Goal: Task Accomplishment & Management: Manage account settings

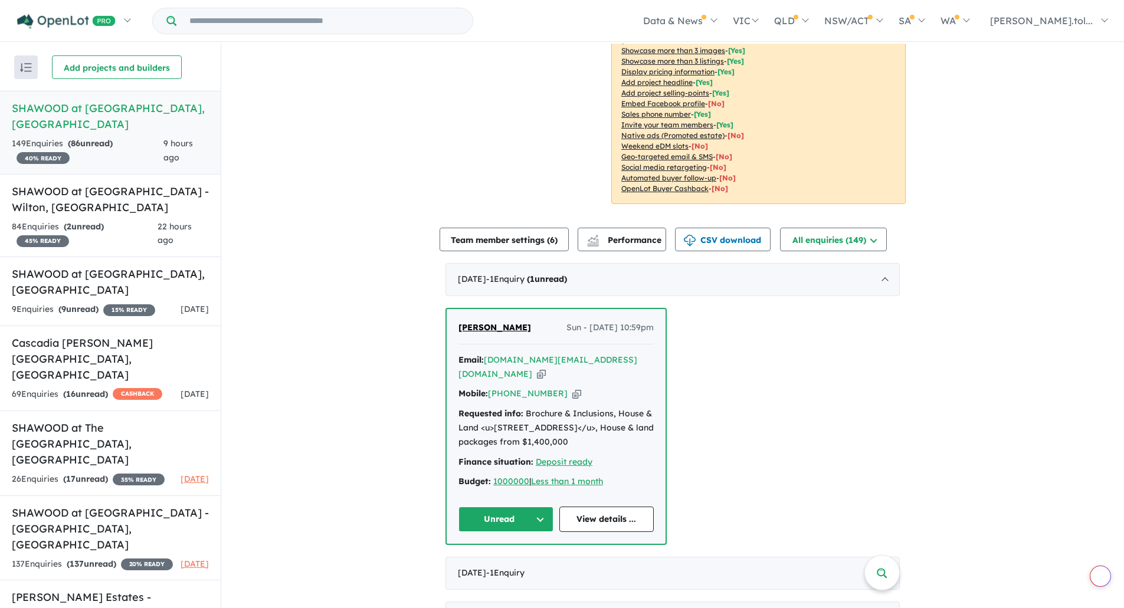
scroll to position [236, 0]
click at [584, 359] on a%20SHAWOOD%20at%20Elara%20-%20Marsden%20Park"] "[DOMAIN_NAME][EMAIL_ADDRESS][DOMAIN_NAME]" at bounding box center [547, 365] width 179 height 25
click at [546, 366] on icon "button" at bounding box center [541, 372] width 9 height 12
drag, startPoint x: 517, startPoint y: 329, endPoint x: 455, endPoint y: 327, distance: 61.4
click at [458, 327] on div "[PERSON_NAME] - [DATE] 10:59pm" at bounding box center [555, 331] width 195 height 24
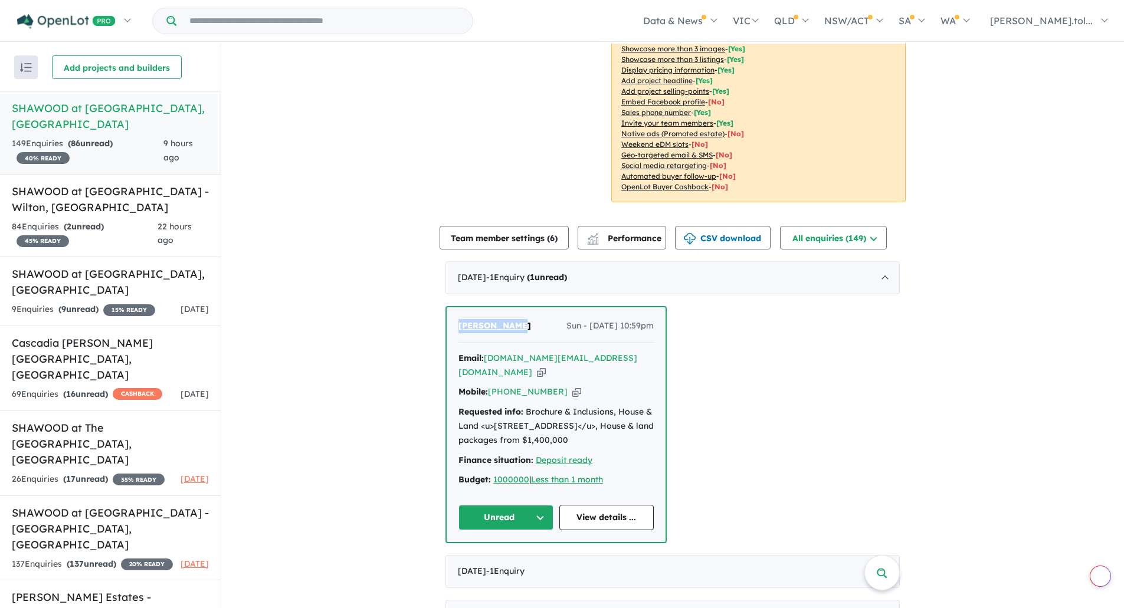
copy span "[PERSON_NAME]"
click at [553, 385] on div "Mobile: [PHONE_NUMBER] Copied!" at bounding box center [555, 392] width 195 height 14
click at [572, 386] on icon "button" at bounding box center [576, 392] width 9 height 12
drag, startPoint x: 520, startPoint y: 411, endPoint x: 619, endPoint y: 424, distance: 100.0
click at [619, 424] on div "Requested info: Brochure & Inclusions, House & Land <u>[STREET_ADDRESS]</u>, Ho…" at bounding box center [555, 426] width 195 height 42
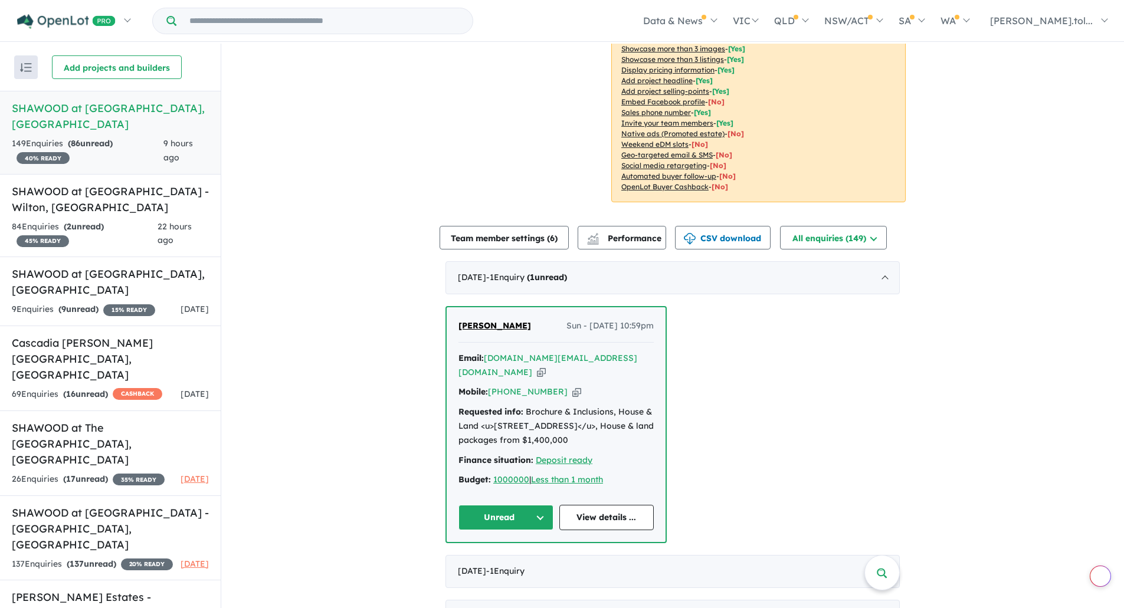
click at [619, 424] on div "Requested info: Brochure & Inclusions, House & Land <u>[STREET_ADDRESS]</u>, Ho…" at bounding box center [555, 426] width 195 height 42
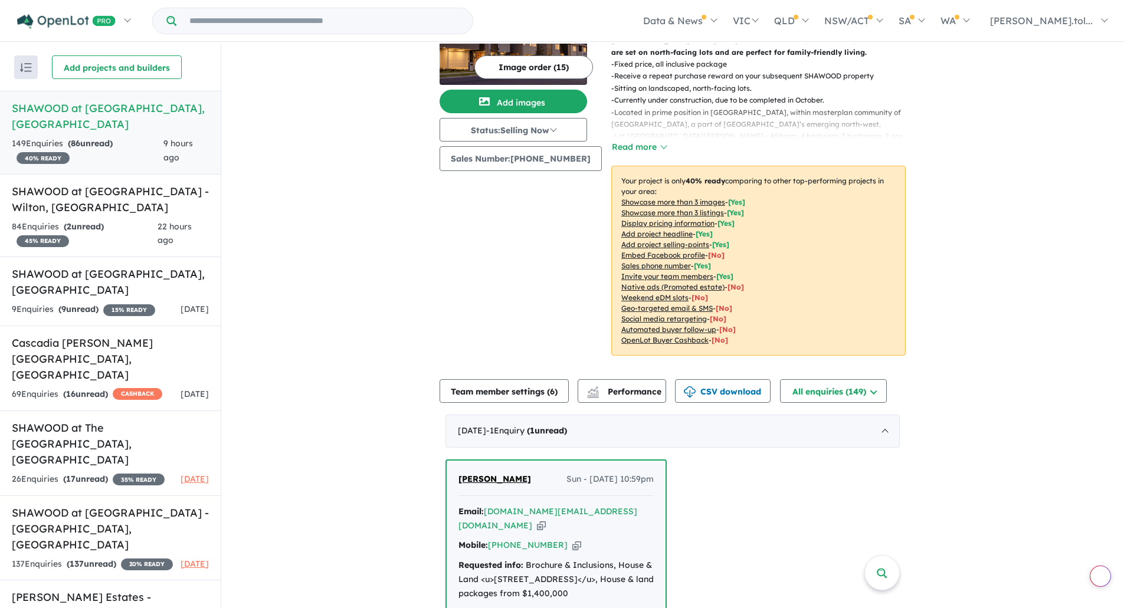
scroll to position [0, 0]
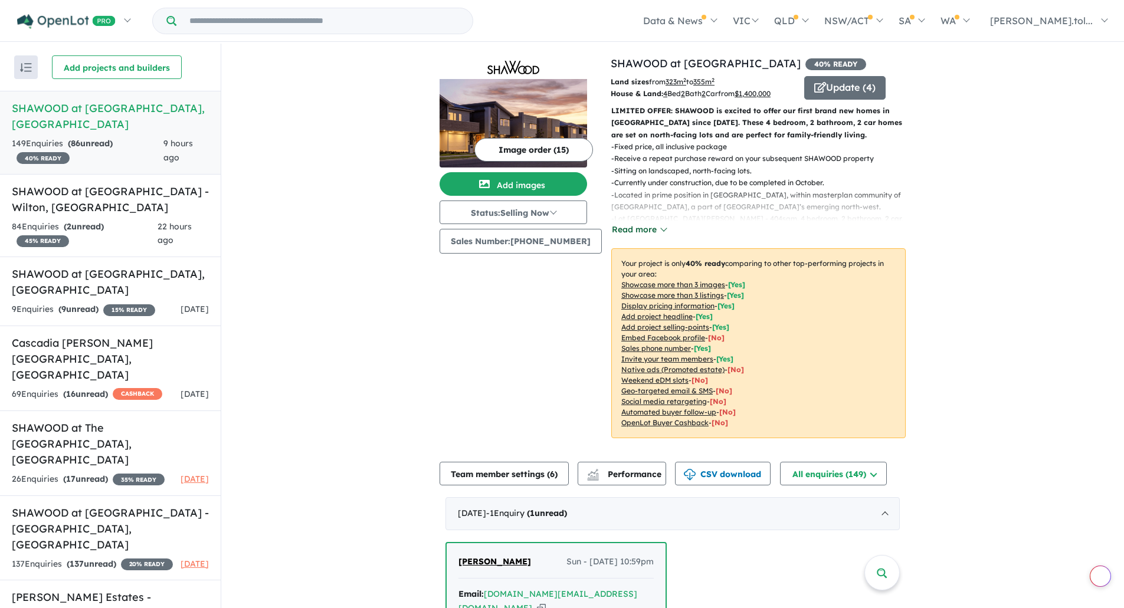
click at [629, 227] on button "Read more" at bounding box center [638, 230] width 55 height 14
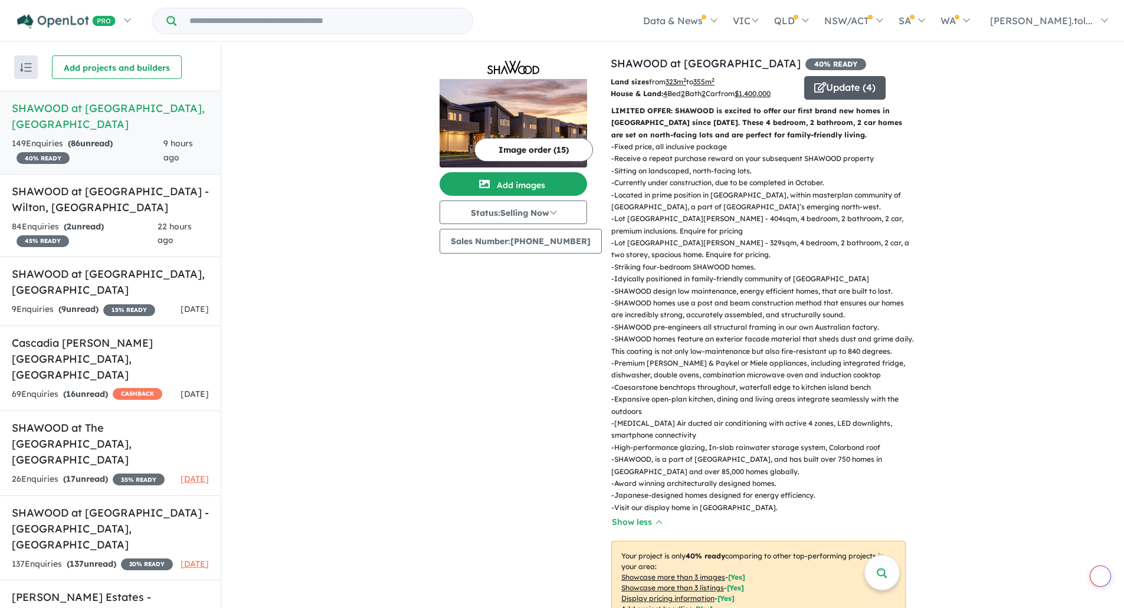
click at [828, 78] on button "Update ( 4 )" at bounding box center [844, 88] width 81 height 24
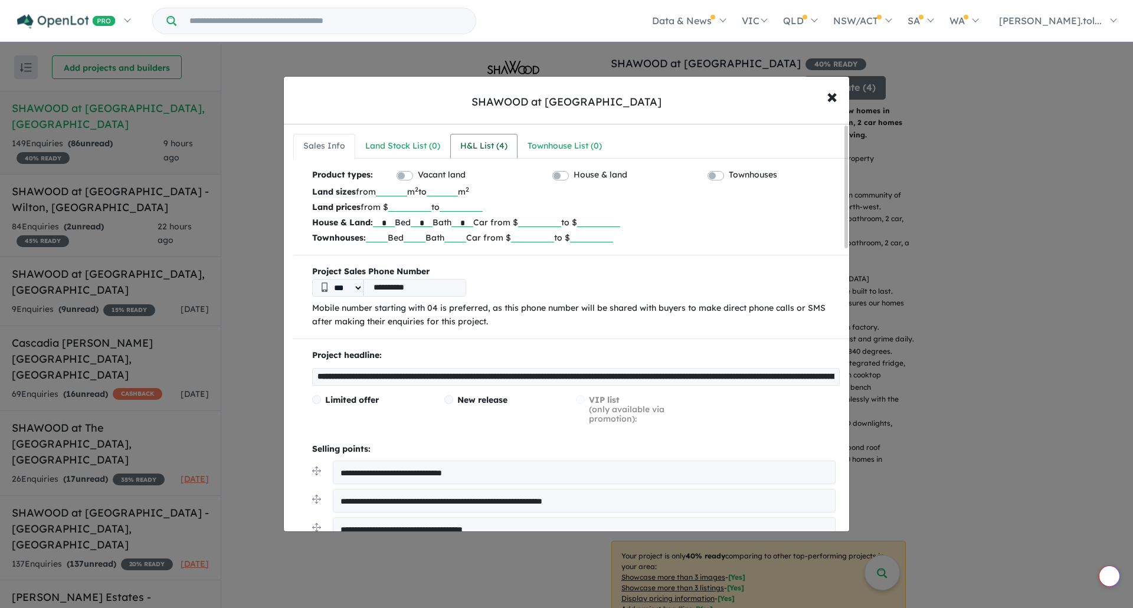
click at [489, 143] on div "H&L List ( 4 )" at bounding box center [483, 146] width 47 height 14
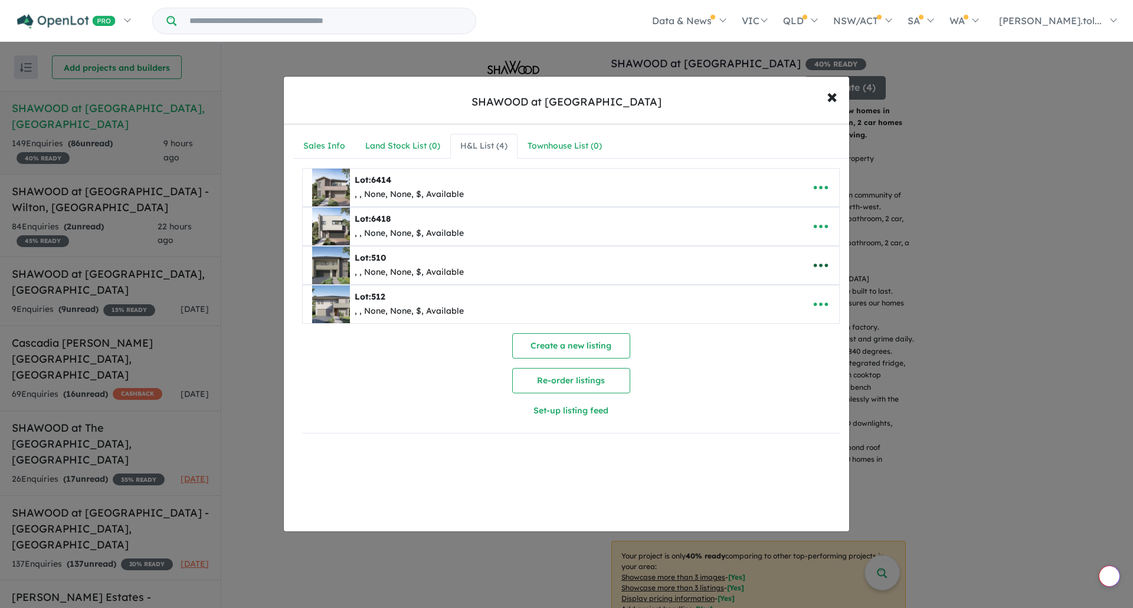
click at [822, 265] on icon "button" at bounding box center [821, 266] width 14 height 4
click at [796, 317] on link "Remove" at bounding box center [794, 321] width 87 height 27
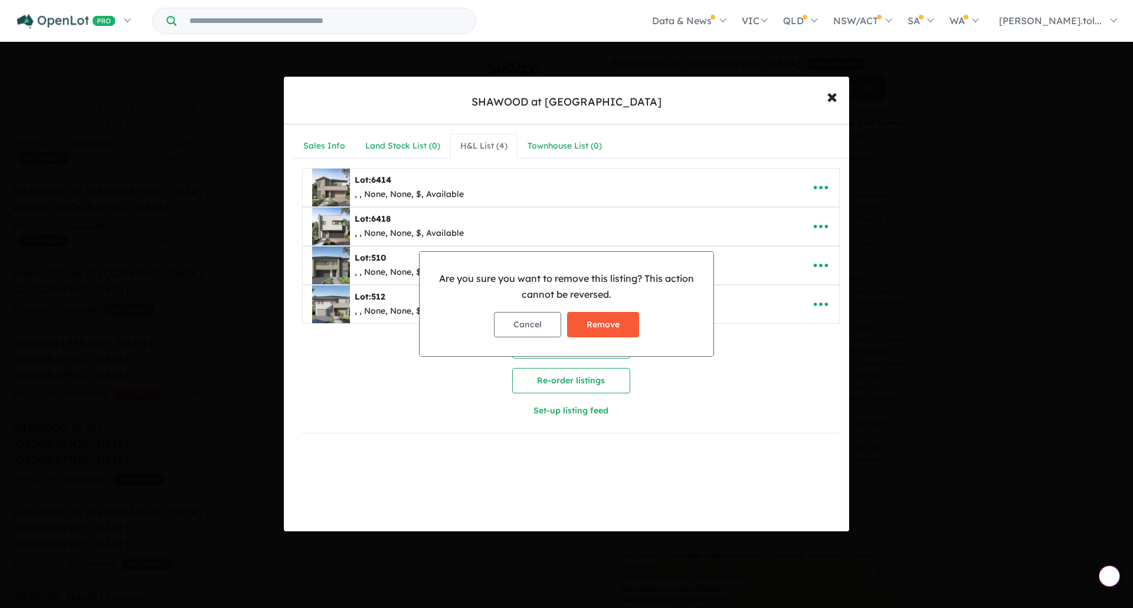
click at [597, 326] on button "Remove" at bounding box center [603, 324] width 72 height 25
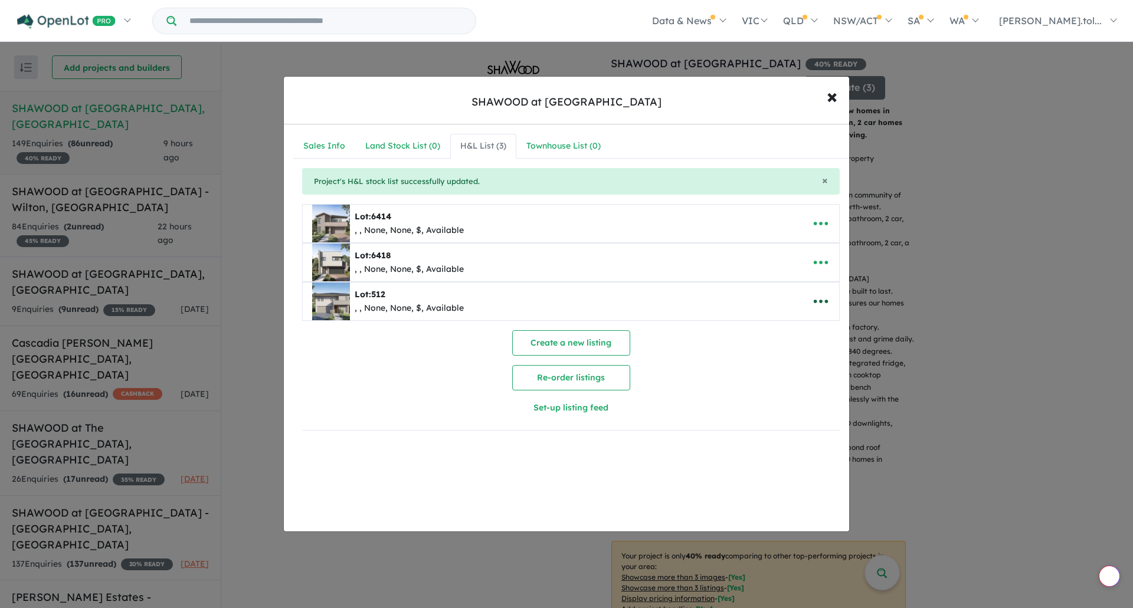
click at [818, 303] on icon "button" at bounding box center [821, 302] width 18 height 18
click at [793, 361] on link "Remove" at bounding box center [794, 357] width 87 height 27
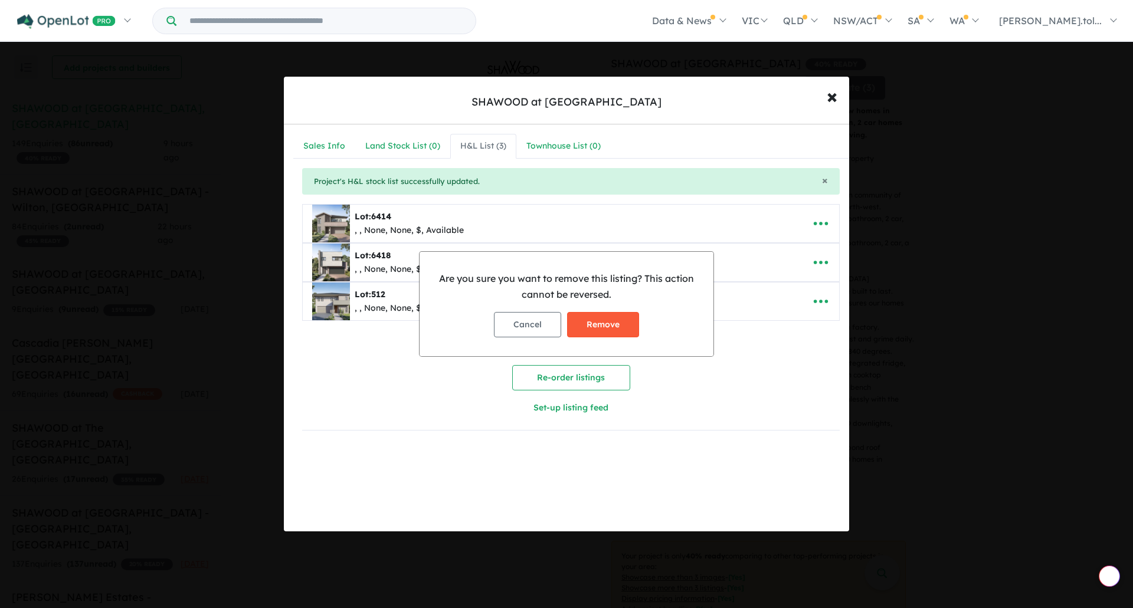
click at [598, 324] on button "Remove" at bounding box center [603, 324] width 72 height 25
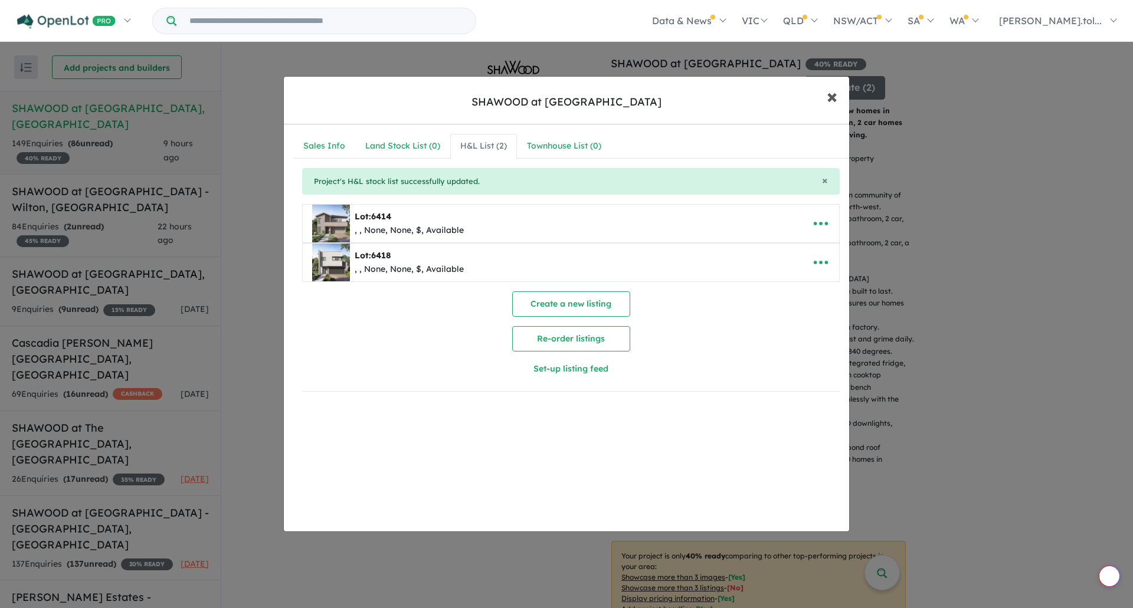
click at [827, 95] on span "×" at bounding box center [832, 95] width 11 height 25
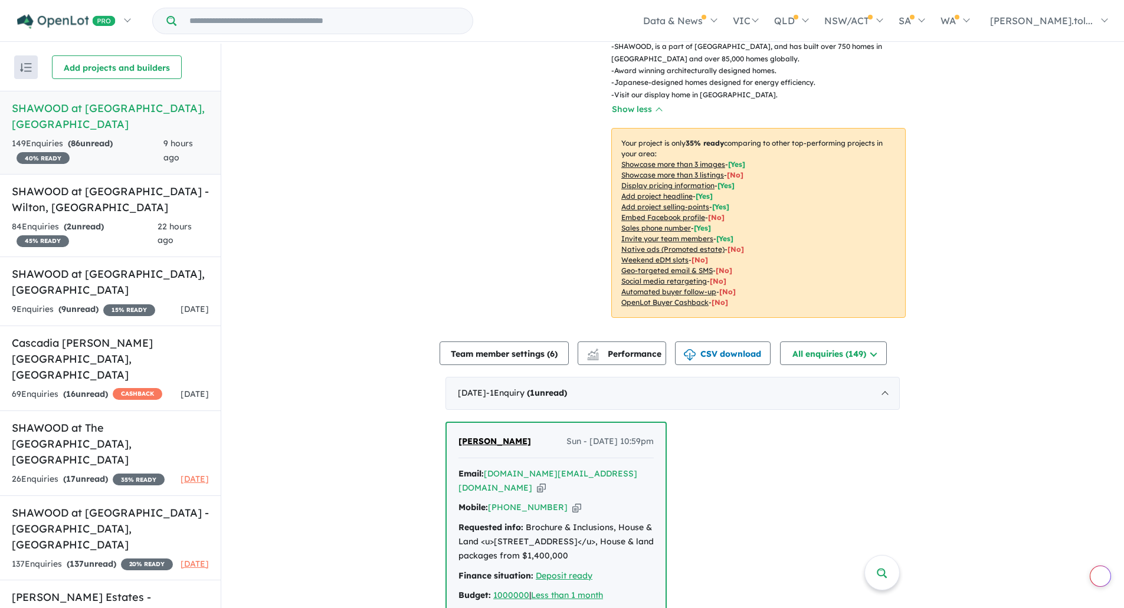
scroll to position [531, 0]
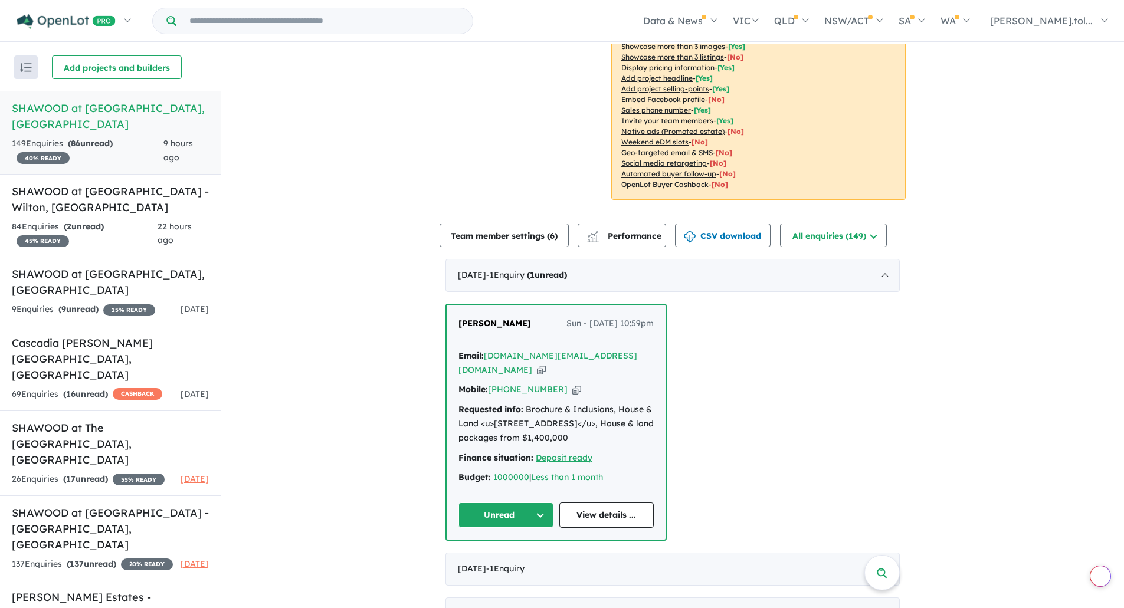
click at [487, 506] on button "Unread" at bounding box center [505, 515] width 95 height 25
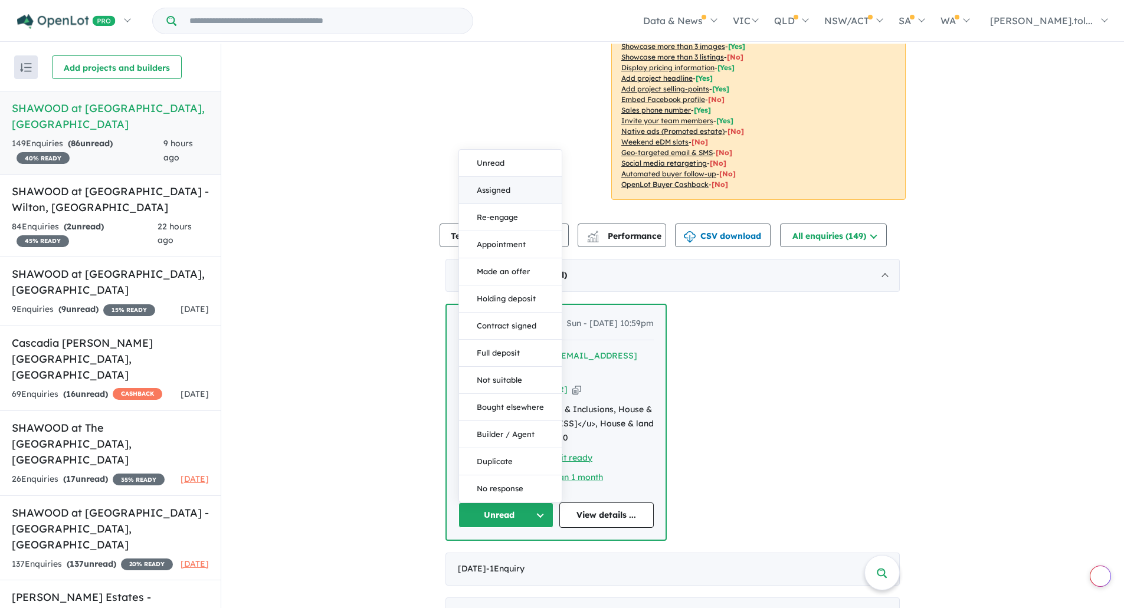
click at [487, 177] on button "Assigned" at bounding box center [510, 190] width 103 height 27
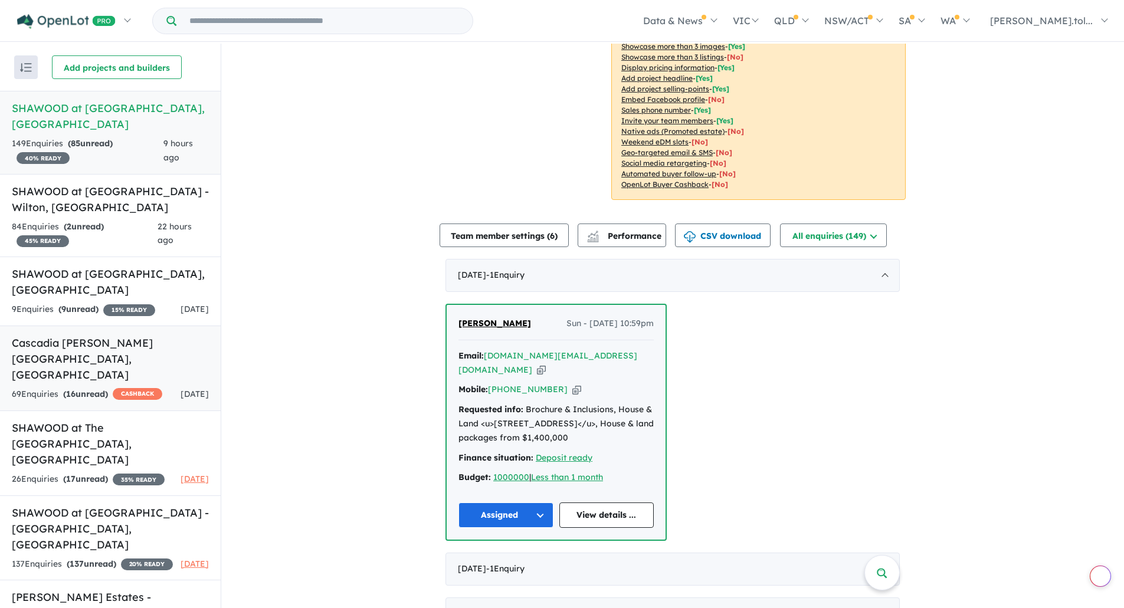
click at [91, 366] on h5 "Cascadia [PERSON_NAME][GEOGRAPHIC_DATA] , [GEOGRAPHIC_DATA]" at bounding box center [110, 359] width 197 height 48
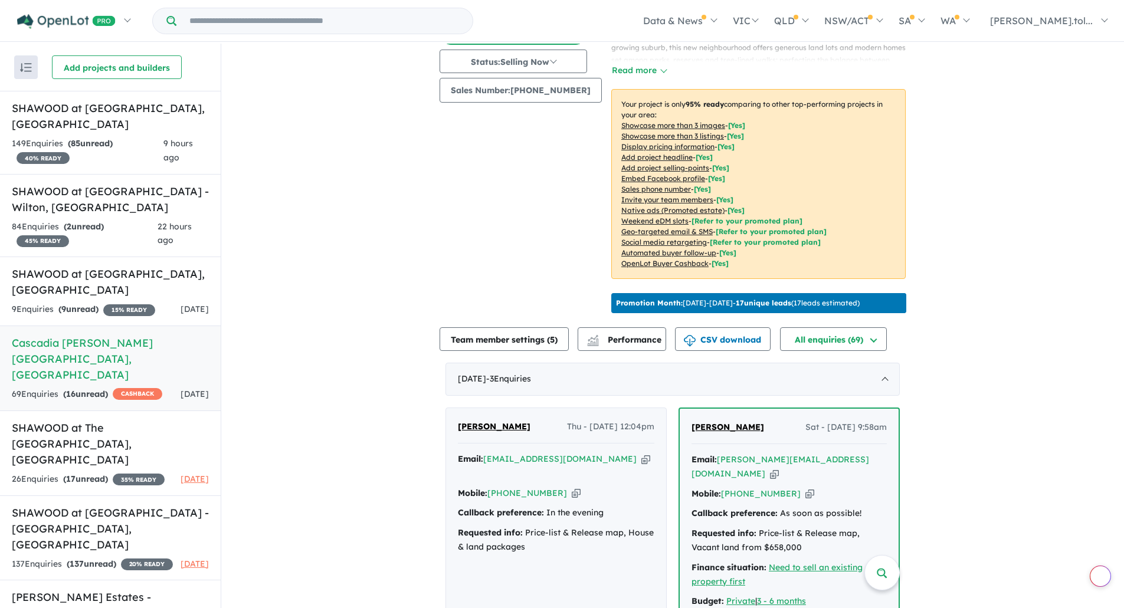
scroll to position [293, 0]
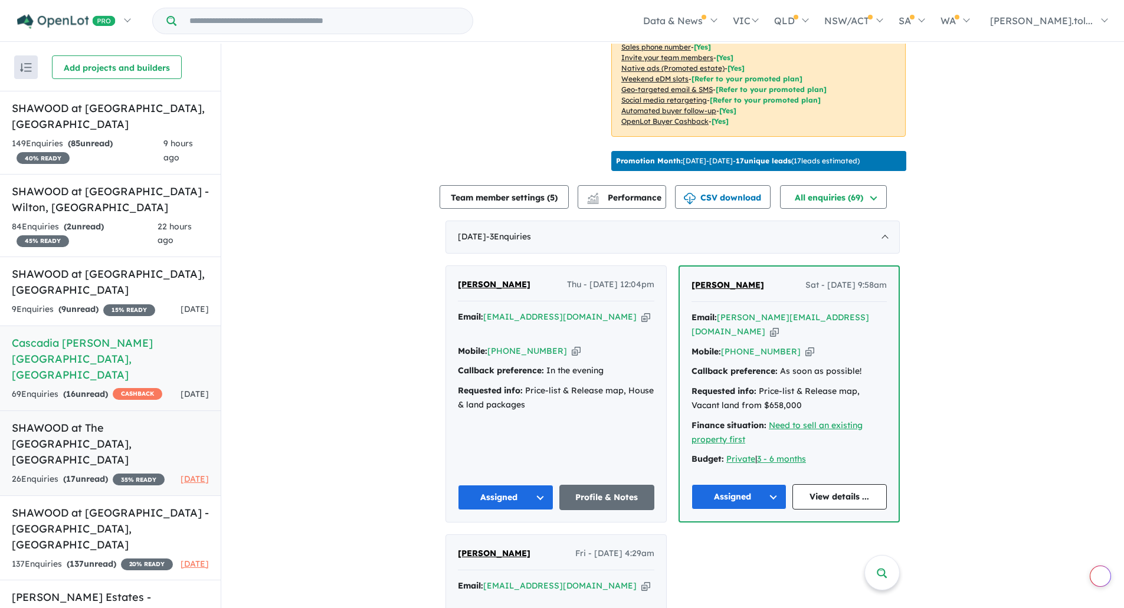
click at [92, 441] on h5 "SHAWOOD at [GEOGRAPHIC_DATA] , [GEOGRAPHIC_DATA]" at bounding box center [110, 444] width 197 height 48
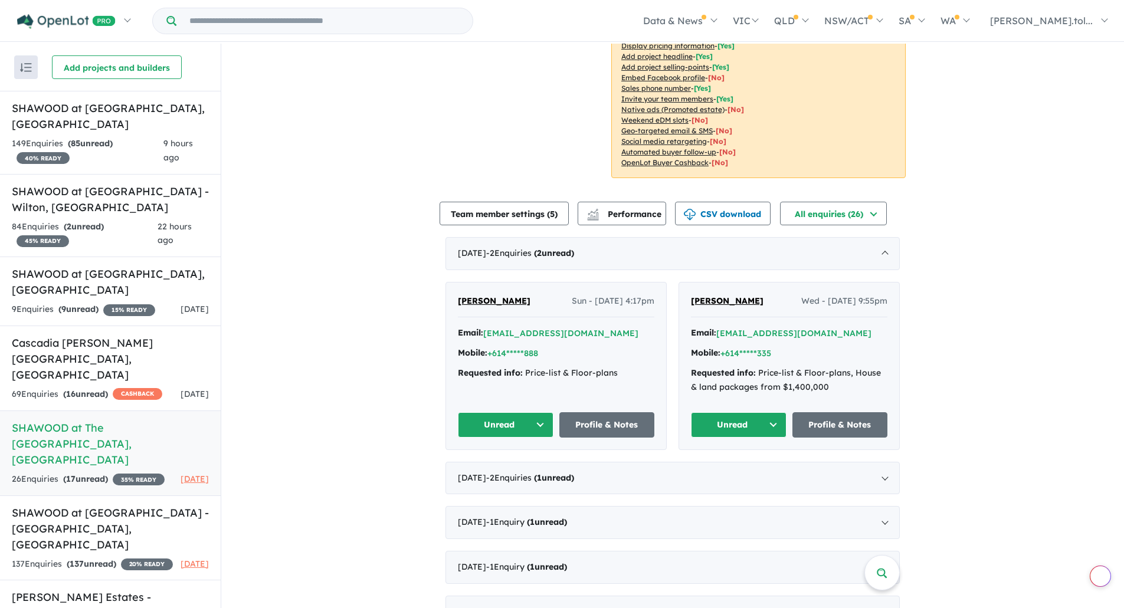
scroll to position [254, 0]
